Goal: Task Accomplishment & Management: Manage account settings

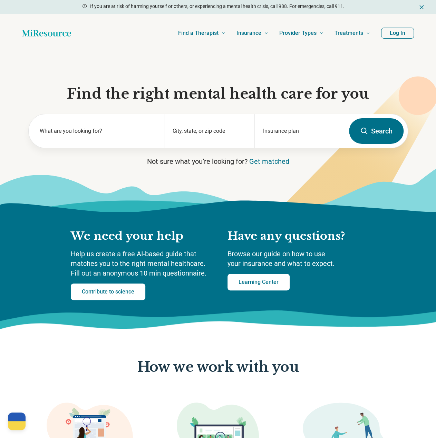
click at [402, 30] on button "Log In" at bounding box center [397, 33] width 33 height 11
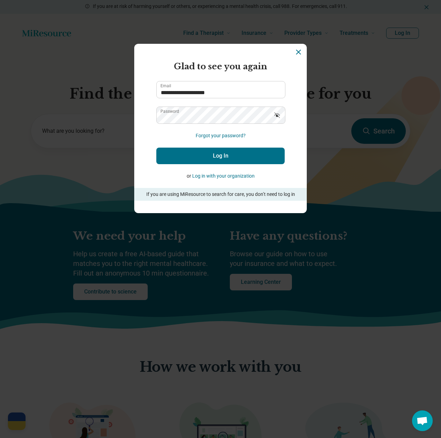
click at [235, 154] on button "Log In" at bounding box center [220, 156] width 128 height 17
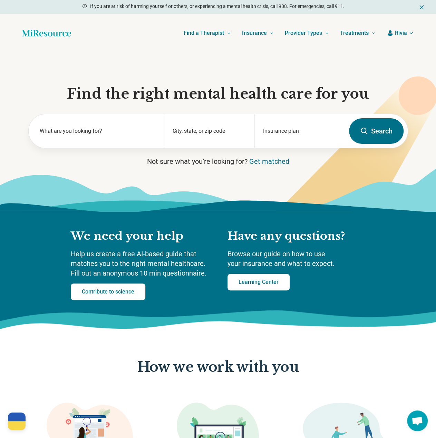
click at [395, 33] on span "Rivia" at bounding box center [401, 33] width 12 height 8
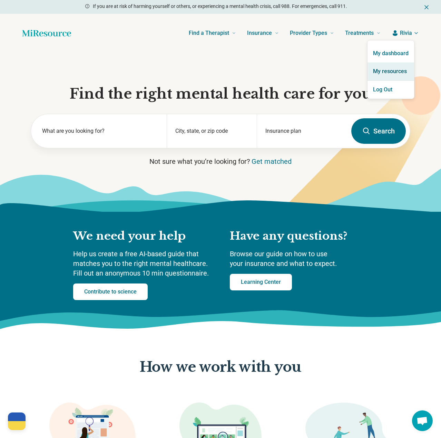
click at [392, 76] on link "My resources" at bounding box center [390, 71] width 47 height 18
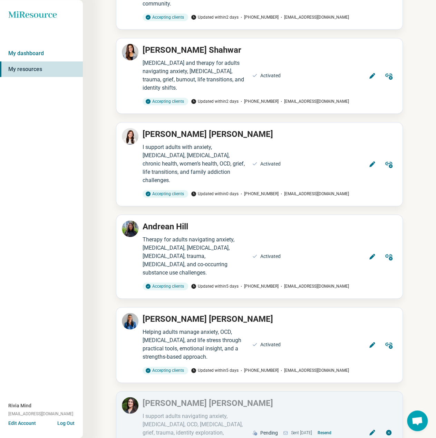
scroll to position [207, 0]
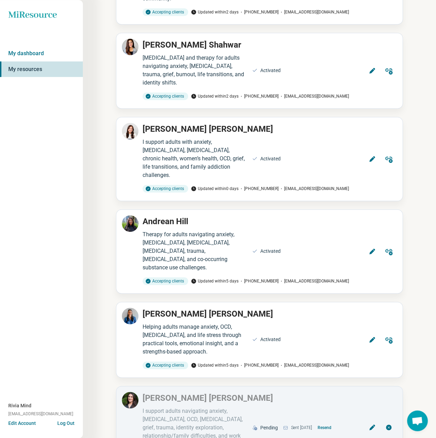
click at [71, 175] on div "Miresource logo My dashboard My resources Rivia Mind [EMAIL_ADDRESS][DOMAIN_NAM…" at bounding box center [41, 219] width 83 height 438
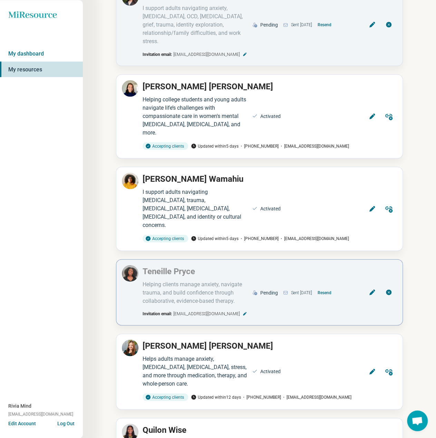
click at [334, 287] on button "Resend" at bounding box center [324, 292] width 19 height 11
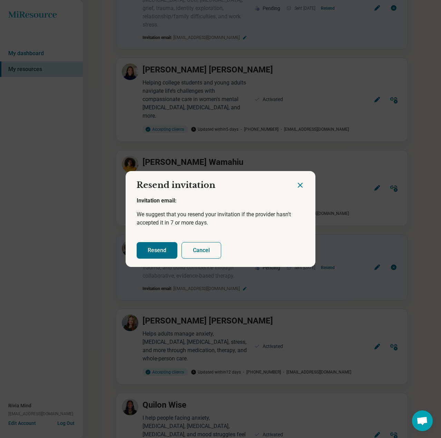
click at [143, 253] on button "Resend" at bounding box center [157, 250] width 41 height 17
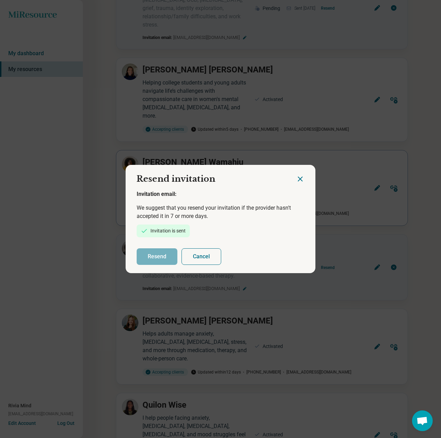
click at [296, 178] on icon "Close dialog" at bounding box center [300, 179] width 8 height 8
